Goal: Task Accomplishment & Management: Complete application form

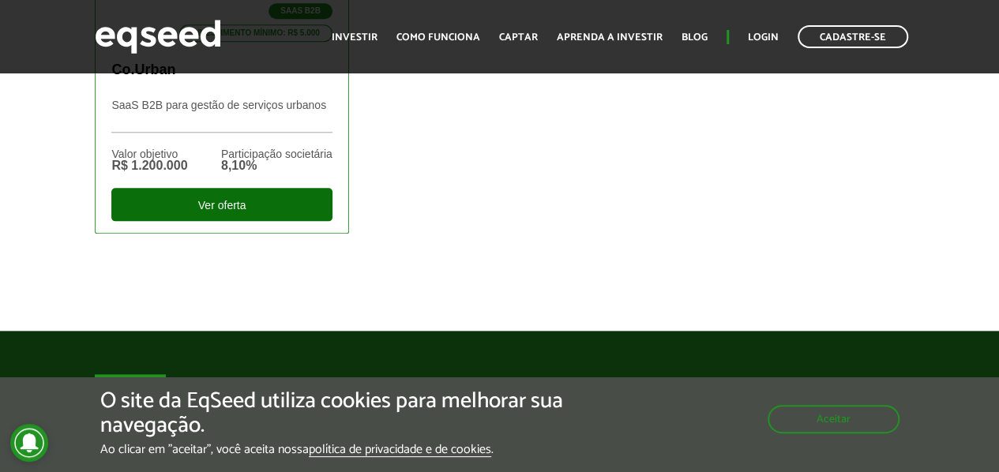
scroll to position [789, 0]
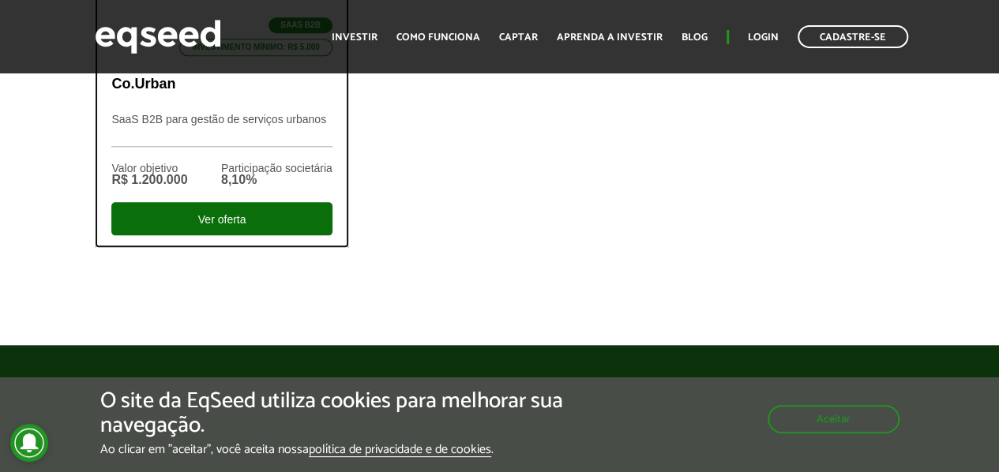
click at [246, 219] on div "Ver oferta" at bounding box center [221, 218] width 220 height 33
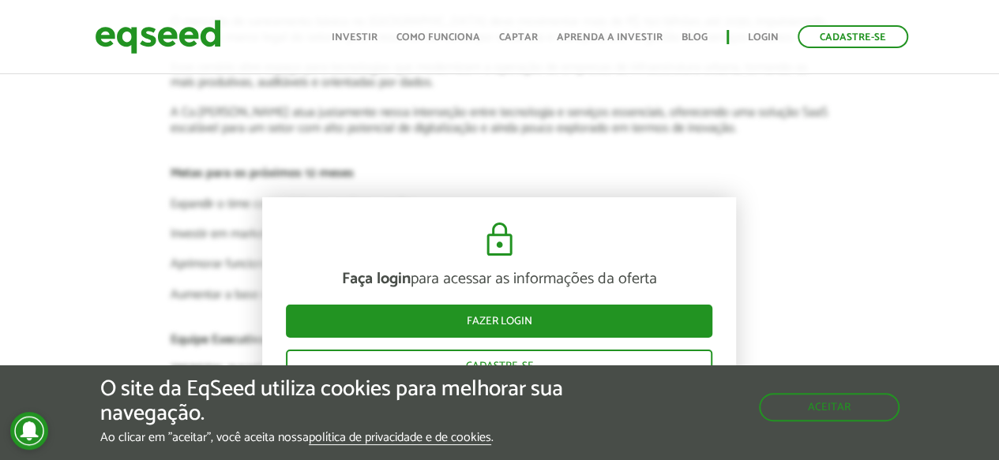
scroll to position [2771, 0]
click at [850, 404] on button "Aceitar" at bounding box center [830, 405] width 137 height 25
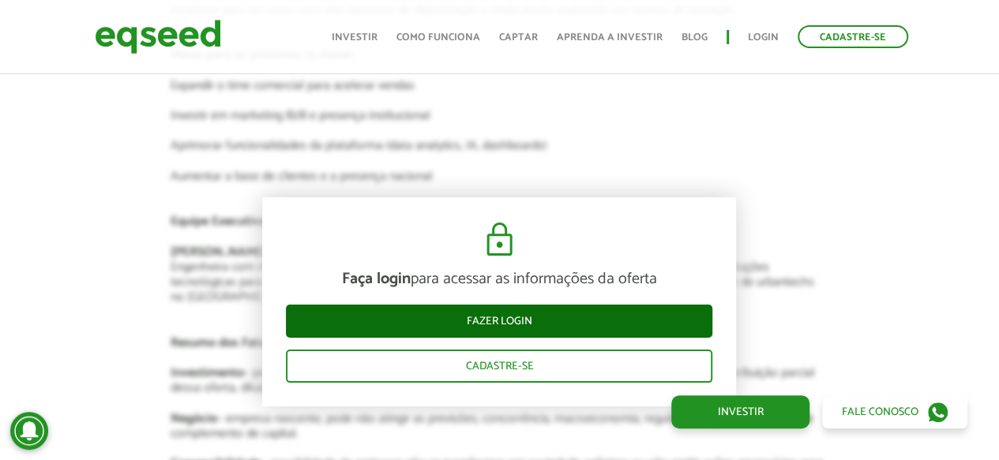
scroll to position [3008, 0]
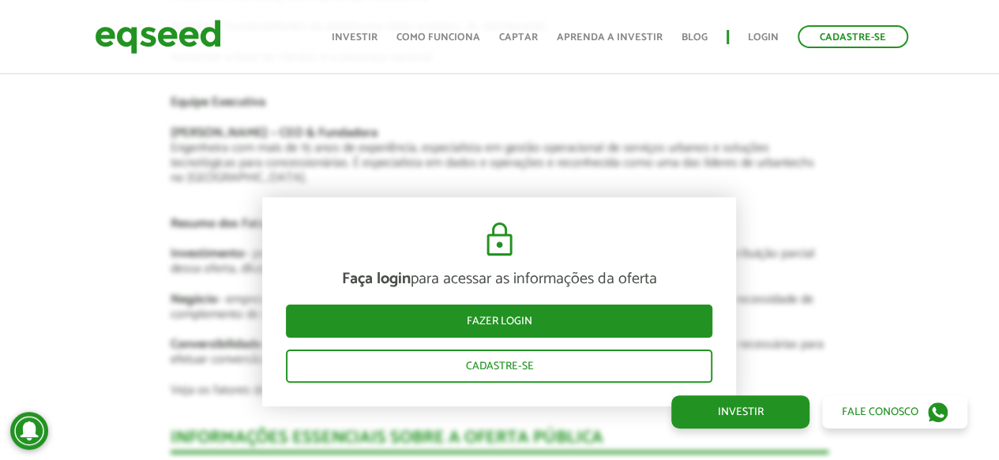
click at [721, 217] on div "Faça login para acessar as informações da oferta Fazer login Cadastre-se" at bounding box center [499, 301] width 474 height 209
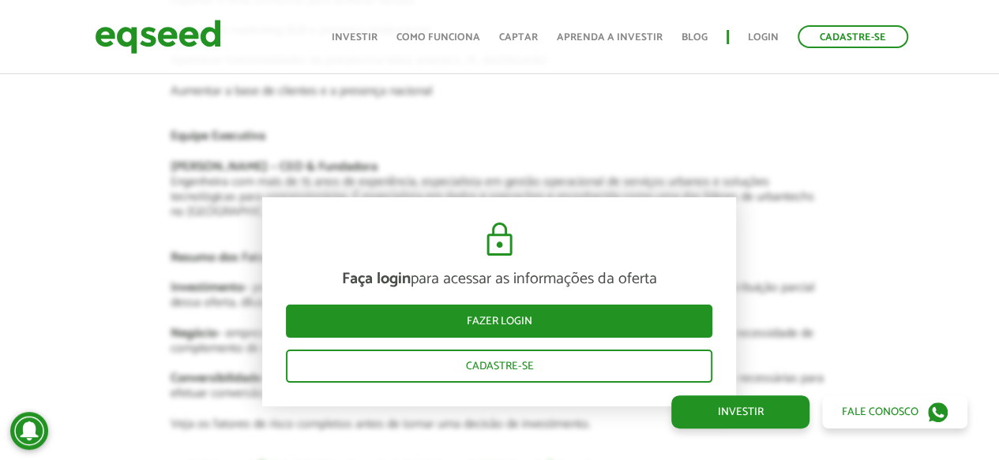
scroll to position [2771, 0]
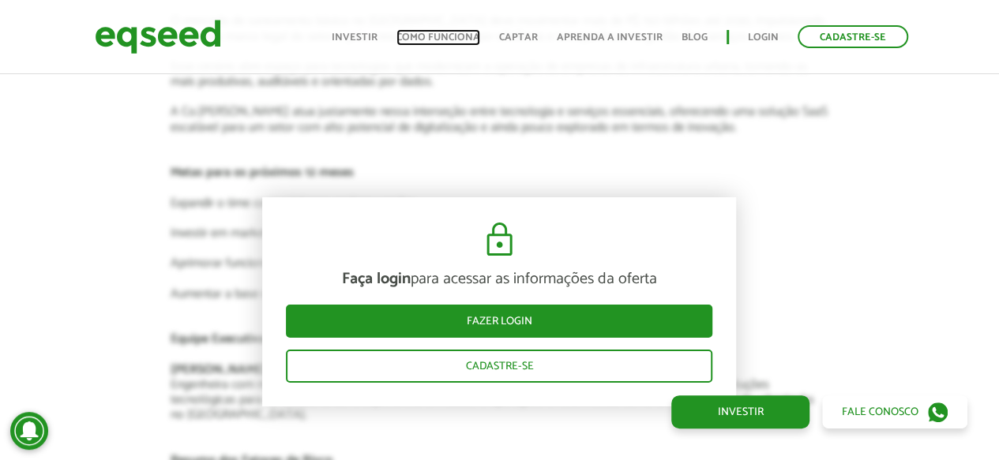
click at [442, 37] on link "Como funciona" at bounding box center [438, 37] width 84 height 10
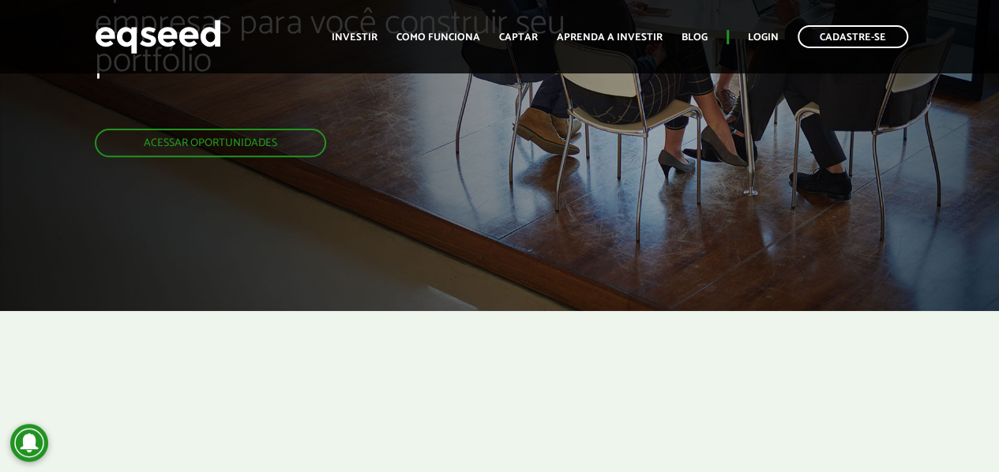
scroll to position [158, 0]
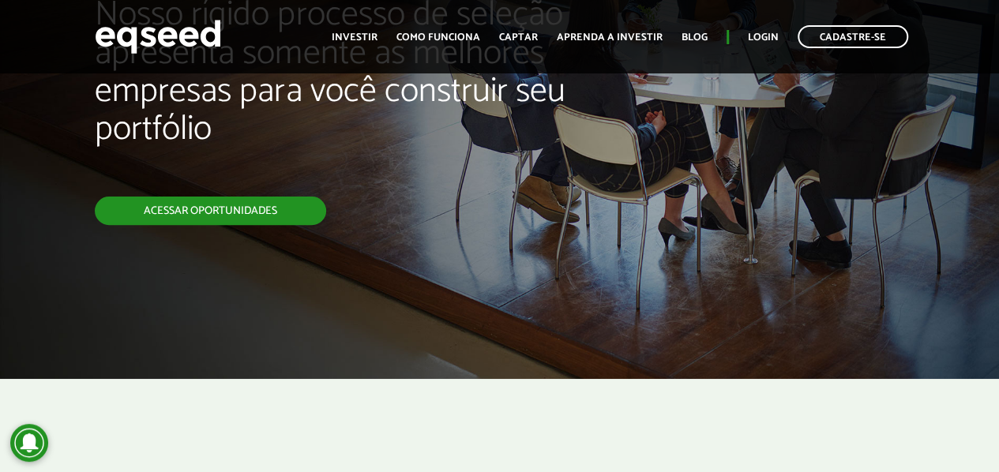
drag, startPoint x: 256, startPoint y: 214, endPoint x: 275, endPoint y: 223, distance: 20.8
click at [256, 214] on link "Acessar oportunidades" at bounding box center [210, 211] width 231 height 28
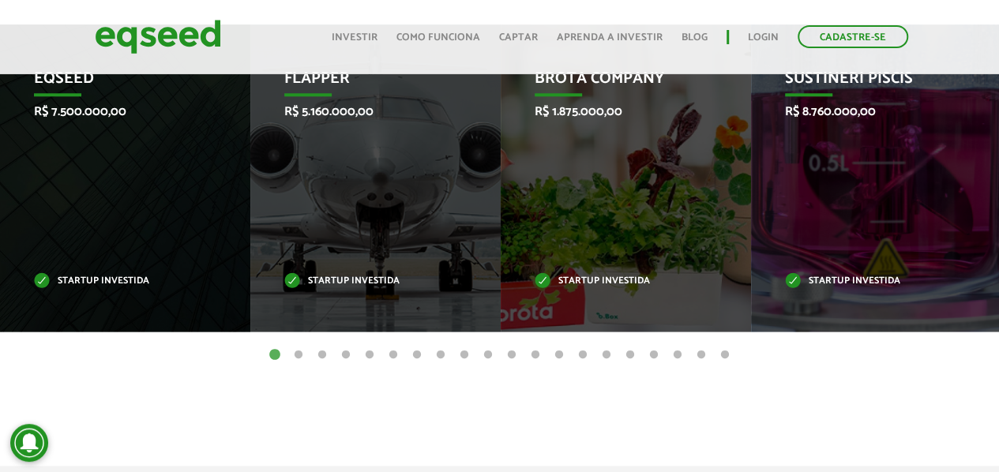
scroll to position [714, 0]
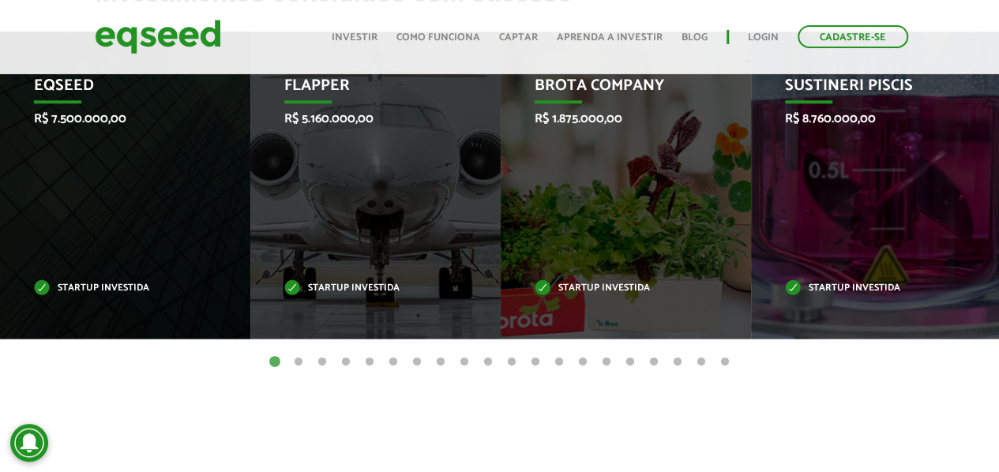
click at [298, 360] on button "2" at bounding box center [298, 362] width 16 height 16
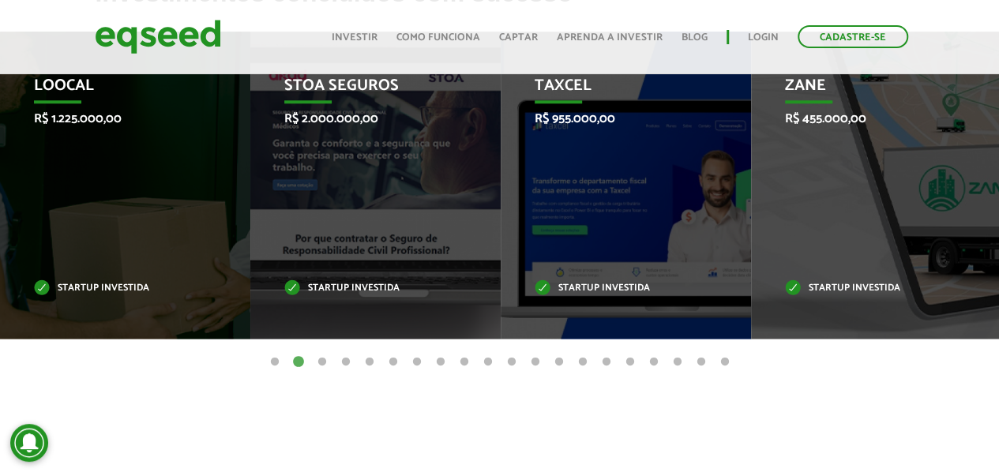
click at [324, 360] on button "3" at bounding box center [322, 362] width 16 height 16
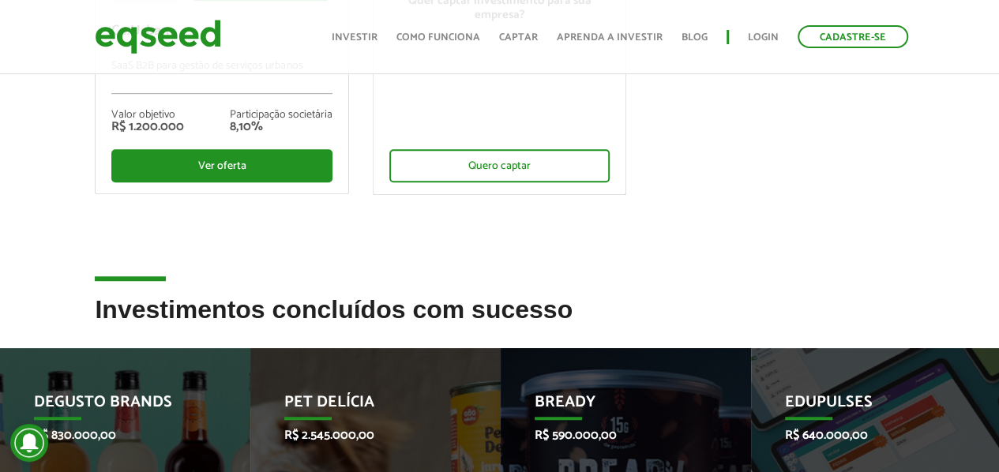
scroll to position [319, 0]
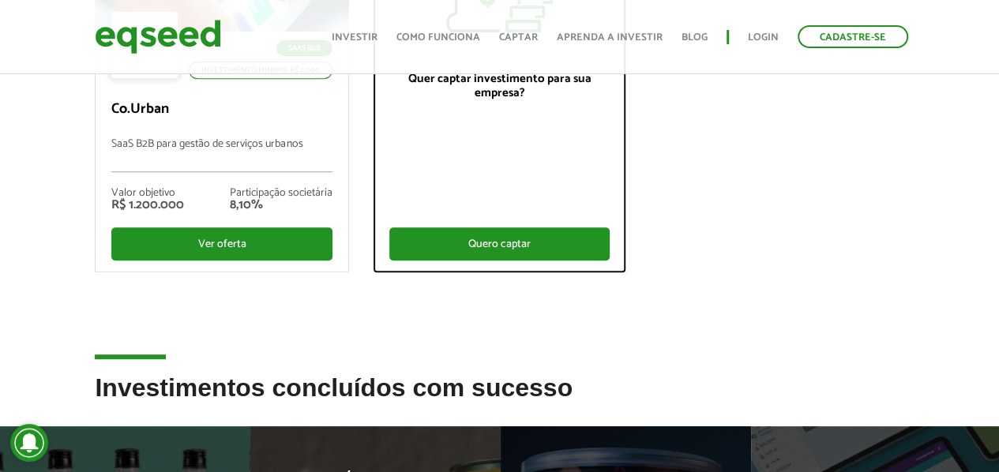
click at [510, 247] on div "Quero captar" at bounding box center [499, 243] width 220 height 33
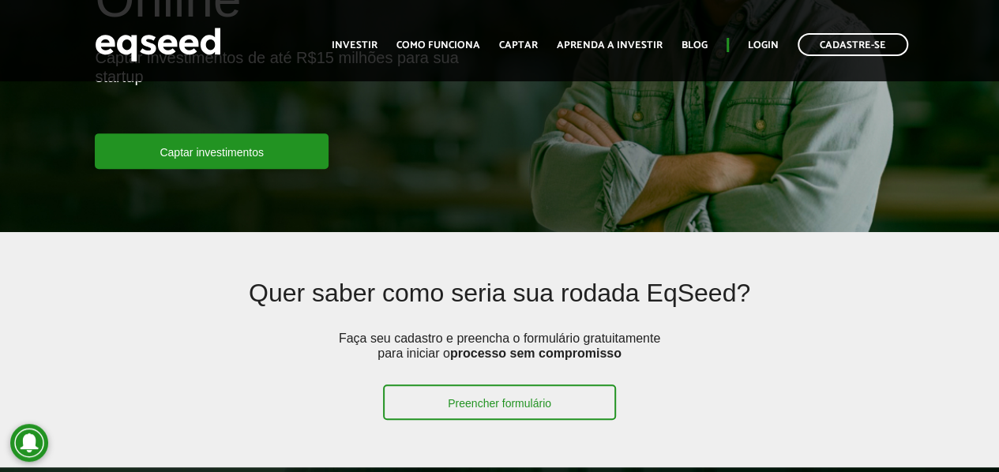
scroll to position [316, 0]
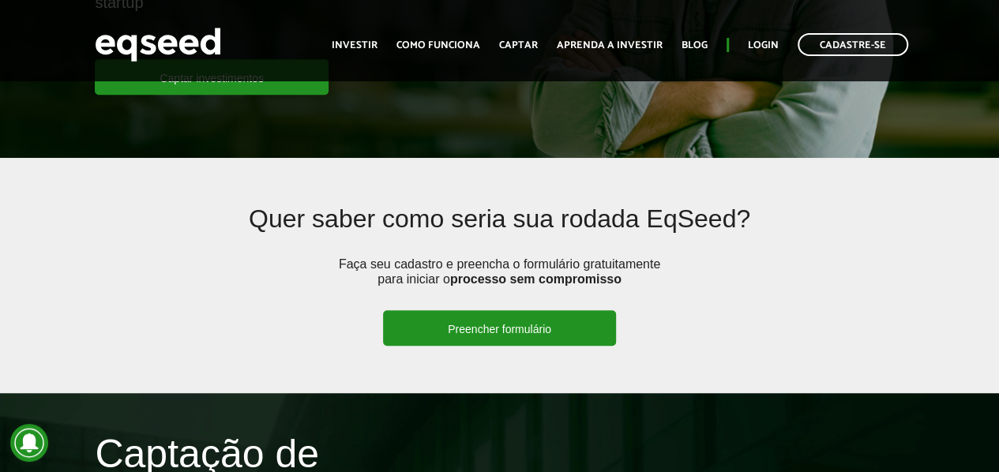
click at [505, 328] on link "Preencher formulário" at bounding box center [499, 328] width 233 height 36
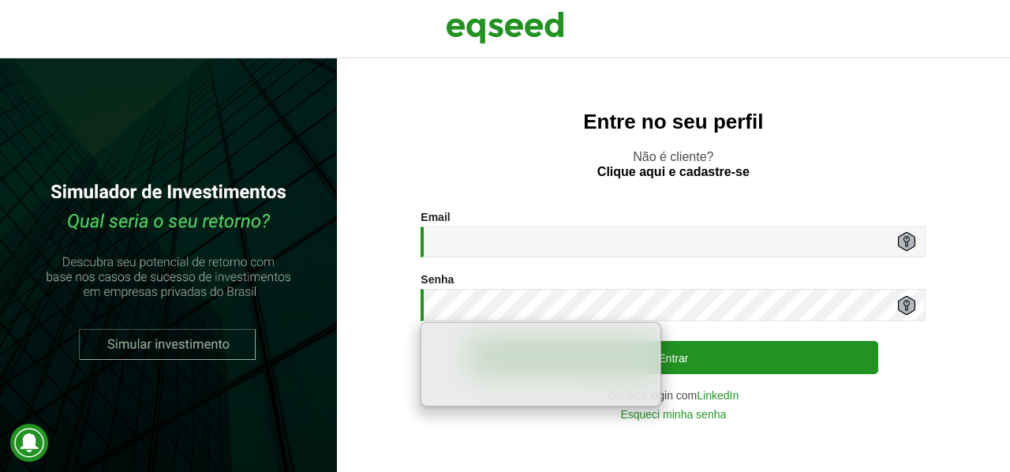
click at [811, 424] on div "Entre no seu perfil Não é cliente? Clique aqui e cadastre-se Email * Digite seu…" at bounding box center [673, 265] width 673 height 414
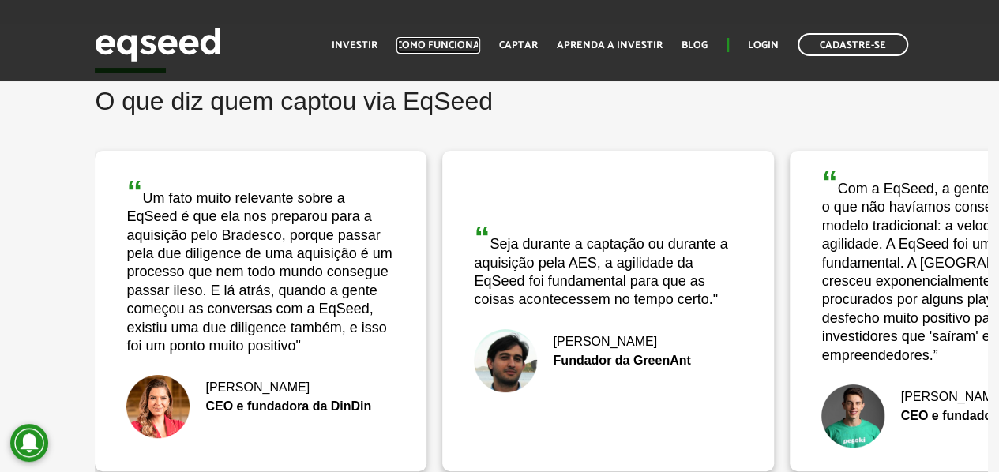
scroll to position [3079, 0]
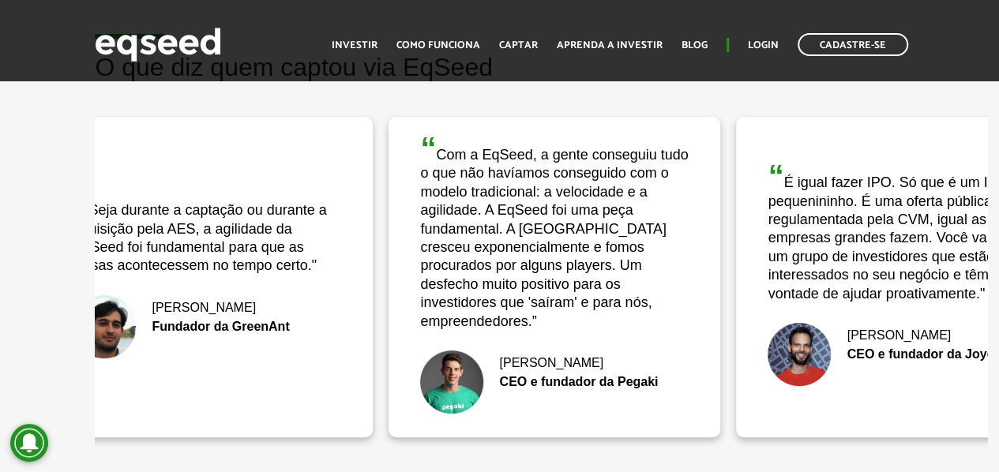
drag, startPoint x: 922, startPoint y: 255, endPoint x: 521, endPoint y: 257, distance: 401.0
click at [521, 257] on div "“ Com a EqSeed, a gente conseguiu tudo o que não havíamos conseguido com o mode…" at bounding box center [554, 232] width 268 height 198
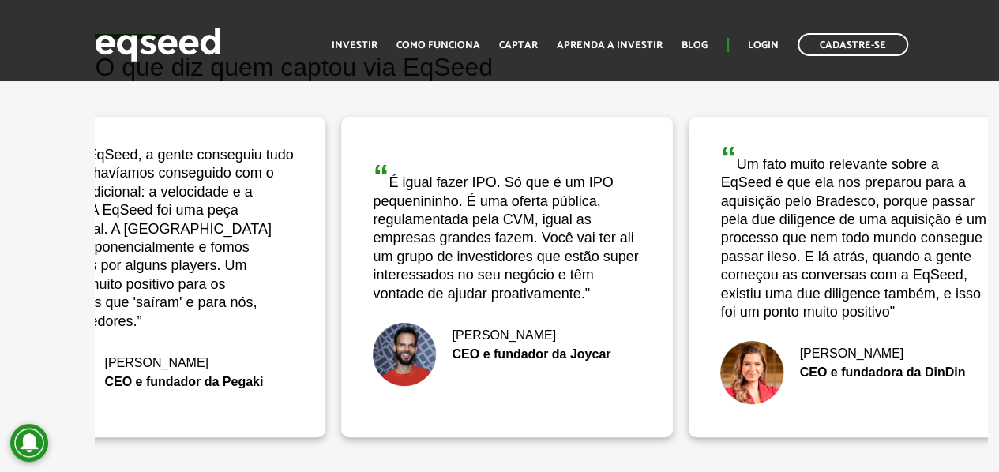
drag, startPoint x: 898, startPoint y: 234, endPoint x: 450, endPoint y: 251, distance: 448.7
click at [450, 251] on div "“ É igual fazer IPO. Só que é um IPO pequenininho. É uma oferta pública, regula…" at bounding box center [507, 231] width 268 height 143
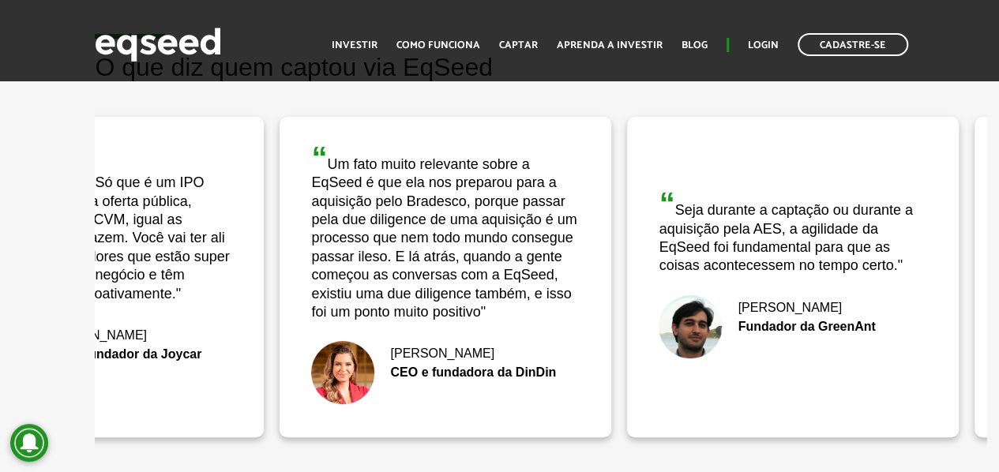
drag, startPoint x: 898, startPoint y: 268, endPoint x: 377, endPoint y: 280, distance: 520.3
click at [377, 280] on div "“ Um fato muito relevante sobre a EqSeed é que ela nos preparou para a aquisiçã…" at bounding box center [445, 232] width 268 height 180
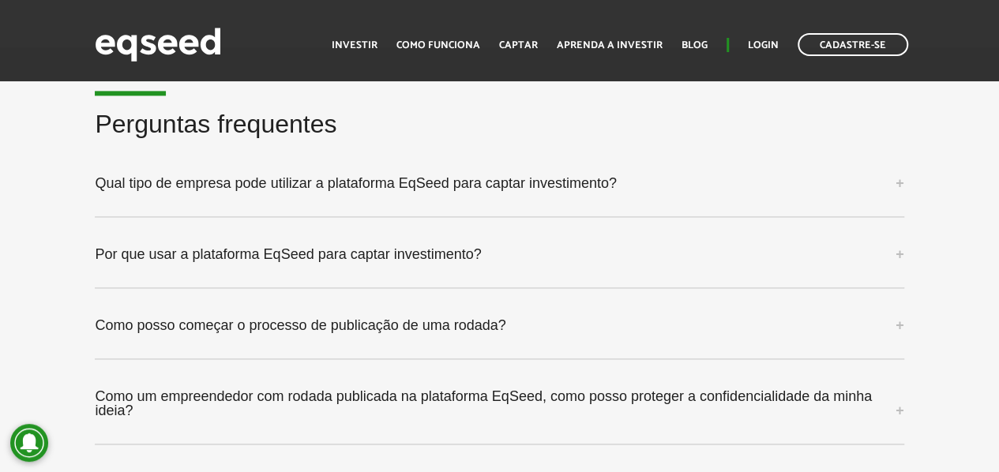
scroll to position [4105, 0]
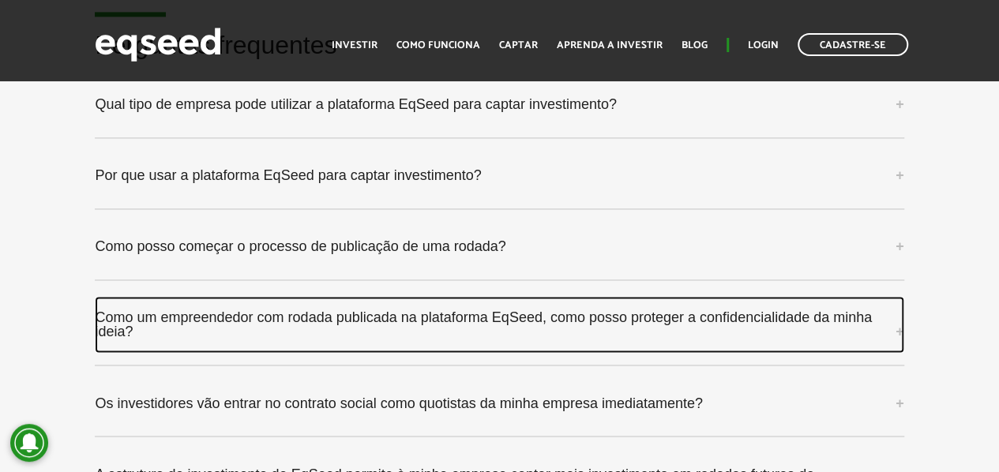
click at [859, 296] on link "Como um empreendedor com rodada publicada na plataforma EqSeed, como posso prot…" at bounding box center [499, 324] width 808 height 57
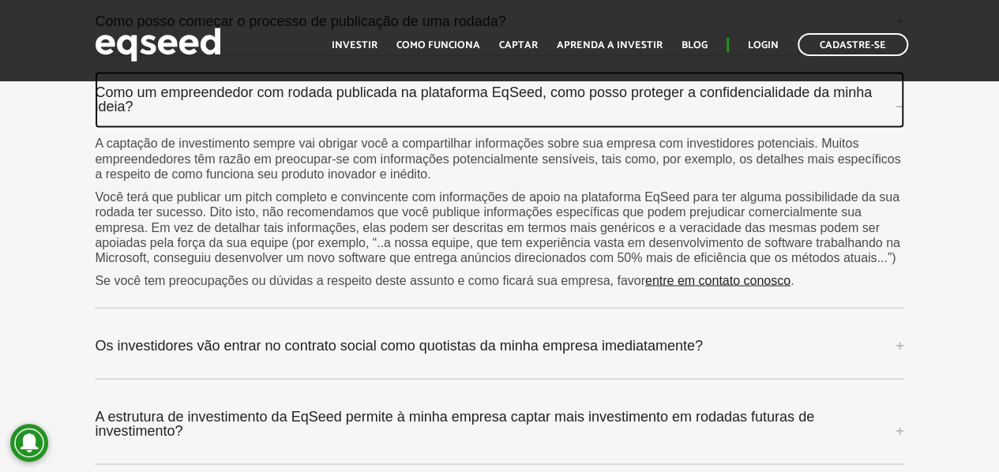
scroll to position [4421, 0]
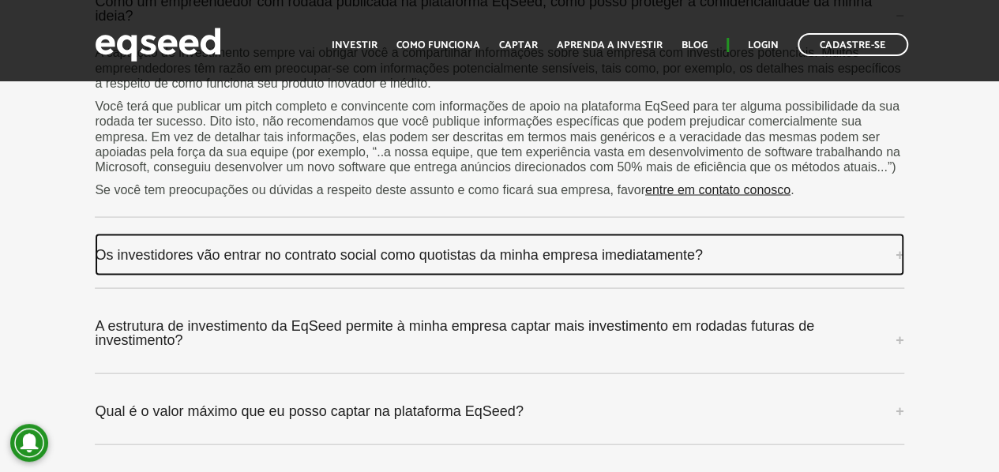
click at [670, 233] on link "Os investidores vão entrar no contrato social como quotistas da minha empresa i…" at bounding box center [499, 254] width 808 height 43
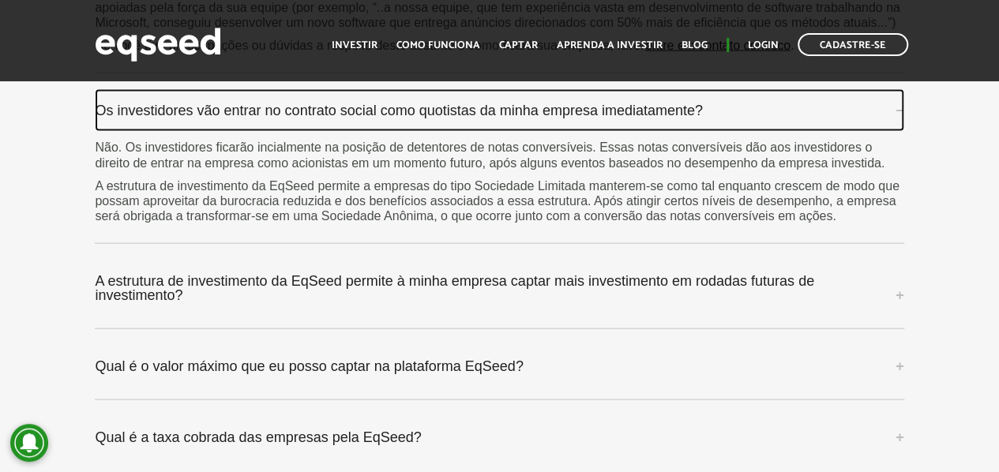
scroll to position [4657, 0]
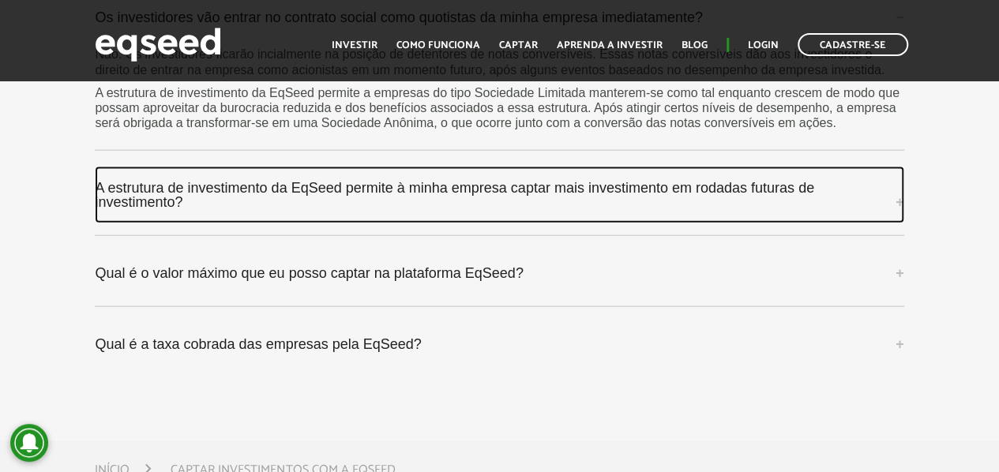
click at [859, 167] on link "A estrutura de investimento da EqSeed permite à minha empresa captar mais inves…" at bounding box center [499, 195] width 808 height 57
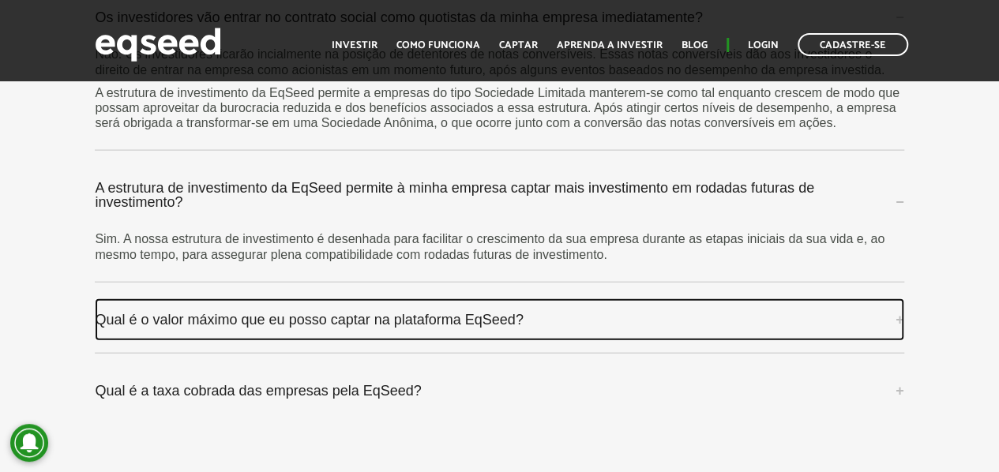
click at [500, 298] on link "Qual é o valor máximo que eu posso captar na plataforma EqSeed?" at bounding box center [499, 319] width 808 height 43
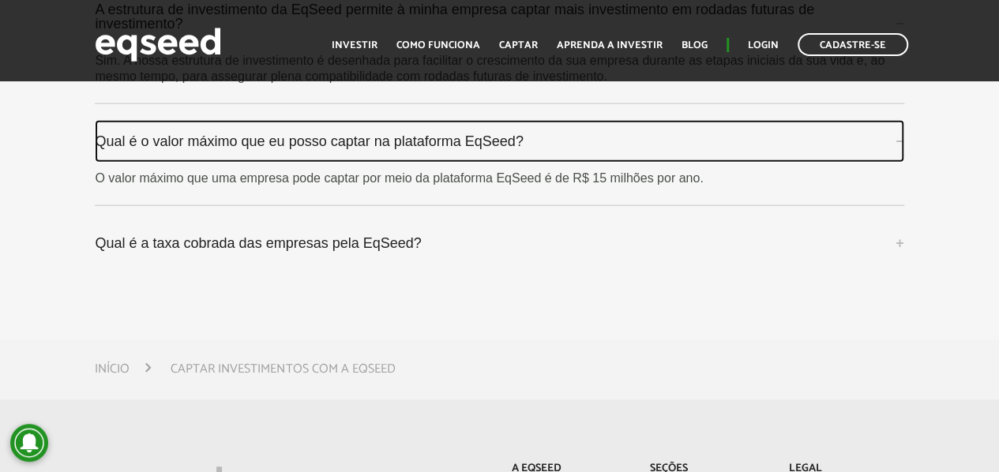
scroll to position [4894, 0]
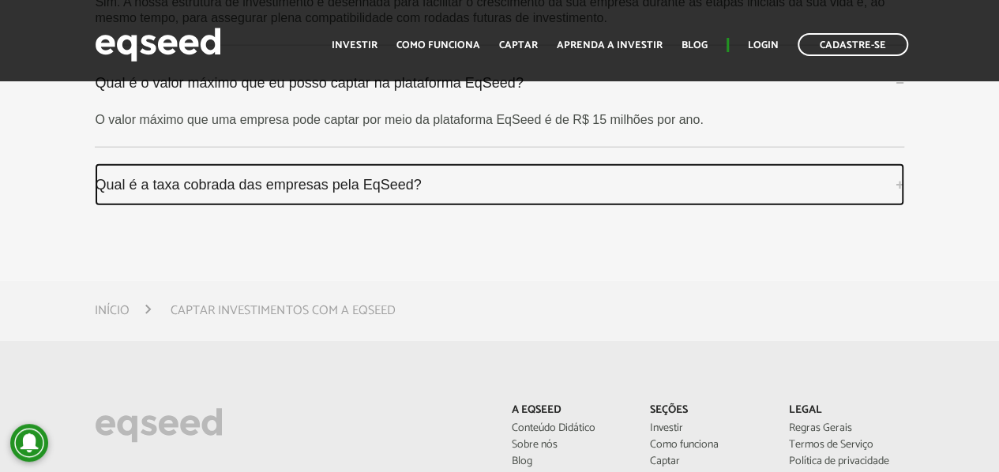
click at [363, 163] on link "Qual é a taxa cobrada das empresas pela EqSeed?" at bounding box center [499, 184] width 808 height 43
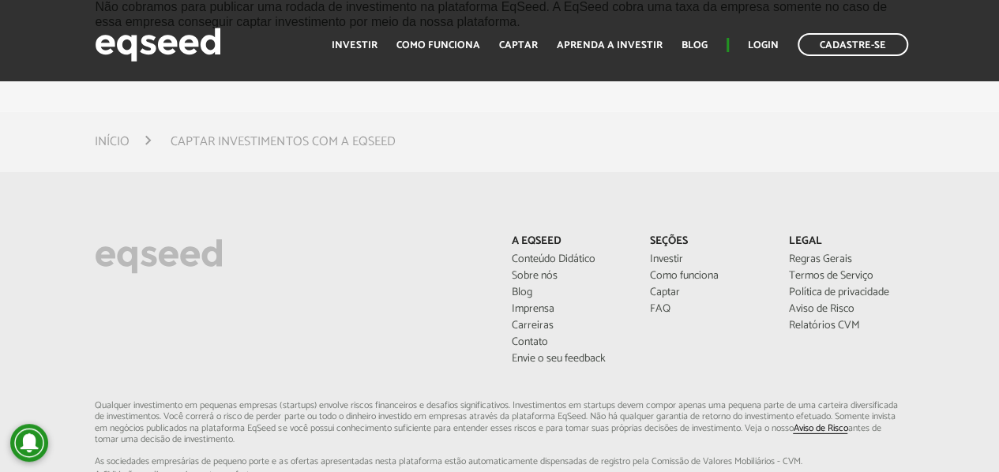
scroll to position [5131, 0]
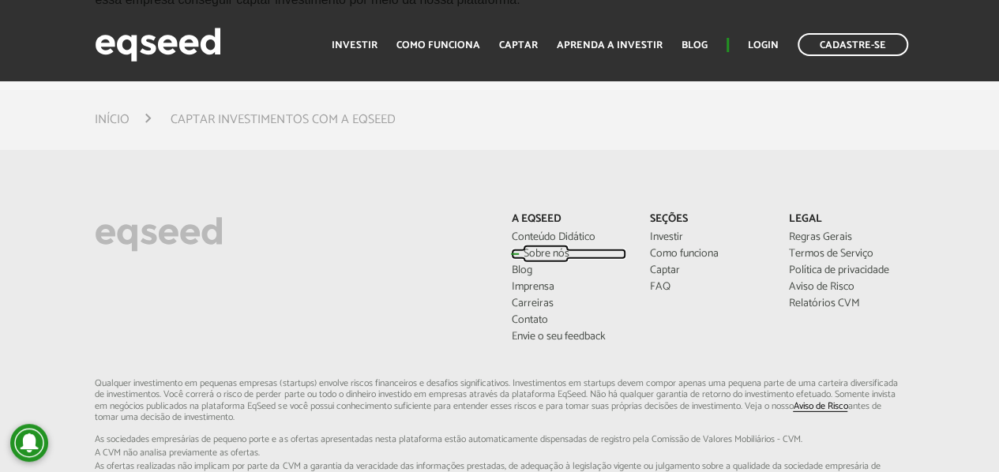
click at [549, 249] on link "Sobre nós" at bounding box center [568, 254] width 115 height 11
drag, startPoint x: 365, startPoint y: 165, endPoint x: 380, endPoint y: 154, distance: 19.3
click at [366, 163] on footer "A EqSeed Conteúdo Didático Sobre nós Blog Imprensa Carreiras Contato [PERSON_NA…" at bounding box center [499, 448] width 999 height 596
